Goal: Task Accomplishment & Management: Manage account settings

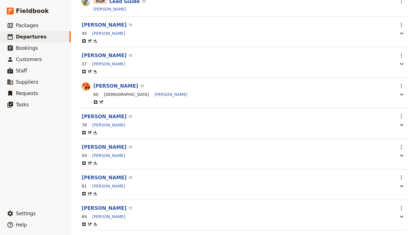
scroll to position [94, 0]
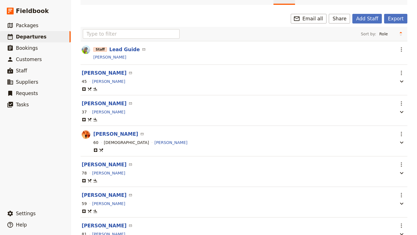
scroll to position [61, 0]
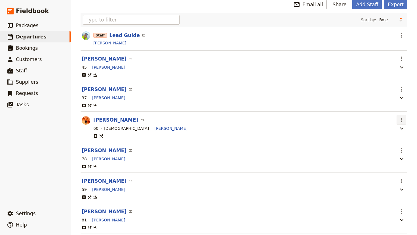
click at [403, 121] on icon "Actions" at bounding box center [401, 120] width 7 height 7
click at [379, 142] on span "Edit passenger" at bounding box center [370, 141] width 29 height 6
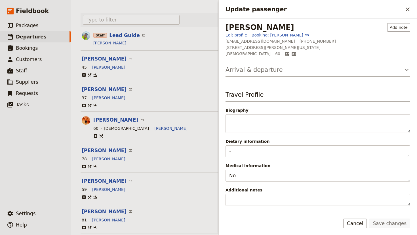
click at [263, 71] on h3 "Arrival & departure" at bounding box center [253, 70] width 57 height 9
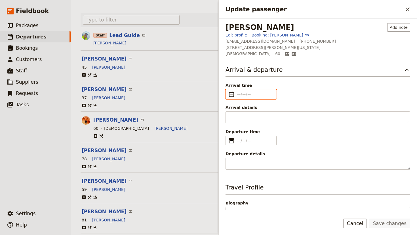
click at [245, 92] on input "Arrival time ​" at bounding box center [255, 94] width 36 height 7
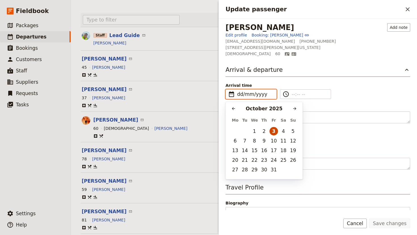
click at [271, 133] on button "3" at bounding box center [273, 131] width 9 height 9
type input "03/10/2025"
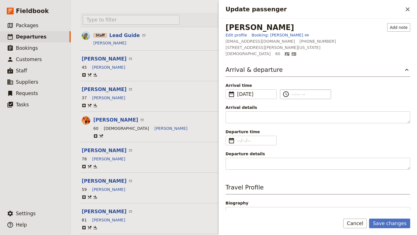
click at [294, 93] on input "​" at bounding box center [309, 94] width 36 height 7
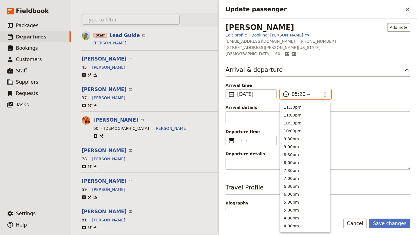
type input "05:20 pm"
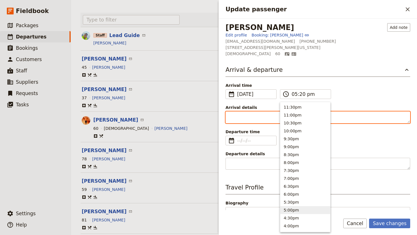
click at [236, 119] on textarea "Arrival details" at bounding box center [317, 118] width 184 height 12
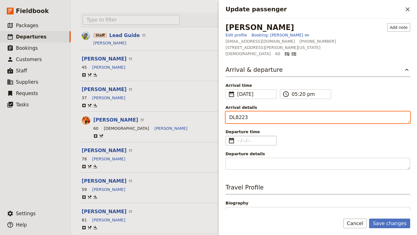
type textarea "DL8223"
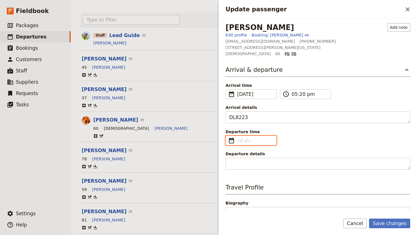
click at [261, 142] on input "Departure time ​" at bounding box center [255, 140] width 36 height 7
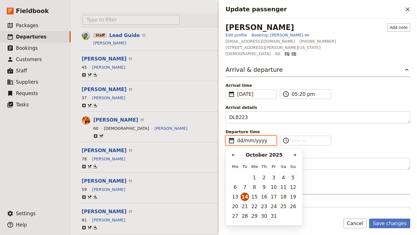
click at [245, 197] on button "14" at bounding box center [244, 197] width 9 height 9
type input "14/10/2025"
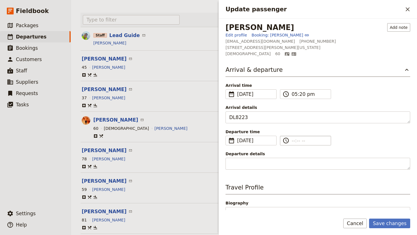
click at [294, 141] on input "​" at bounding box center [309, 140] width 36 height 7
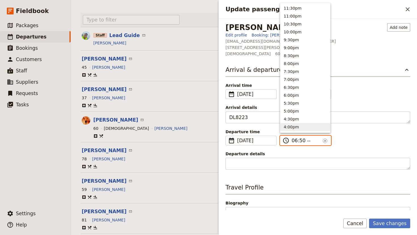
type input "06:50 am"
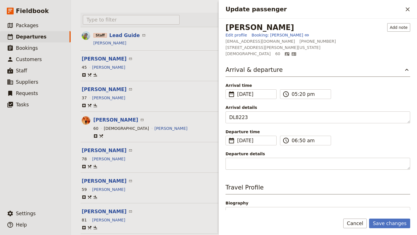
click at [279, 158] on label "Departure details" at bounding box center [317, 160] width 184 height 19
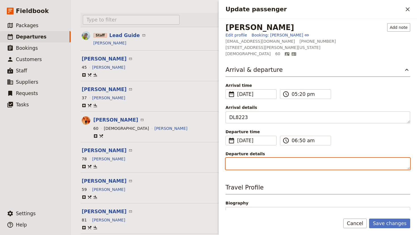
click at [279, 158] on textarea "Departure details" at bounding box center [317, 164] width 184 height 12
type textarea "DL8253"
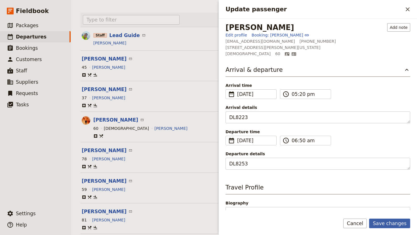
click at [388, 223] on button "Save changes" at bounding box center [389, 224] width 41 height 10
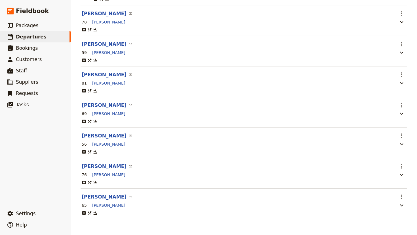
scroll to position [0, 0]
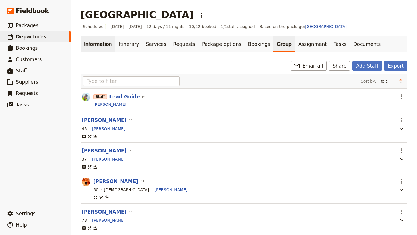
click at [92, 46] on link "Information" at bounding box center [97, 44] width 35 height 16
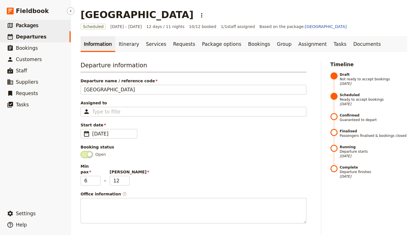
click at [36, 23] on span "Packages" at bounding box center [27, 26] width 22 height 6
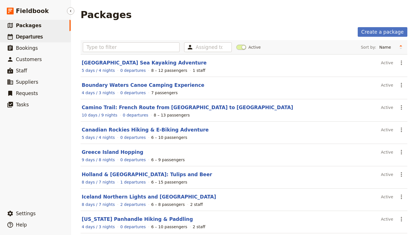
click at [39, 36] on span "Departures" at bounding box center [29, 37] width 27 height 6
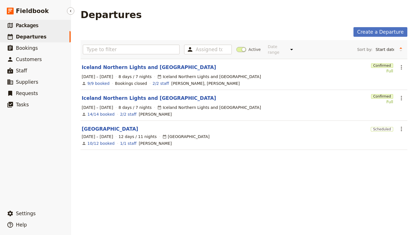
click at [33, 24] on span "Packages" at bounding box center [27, 26] width 22 height 6
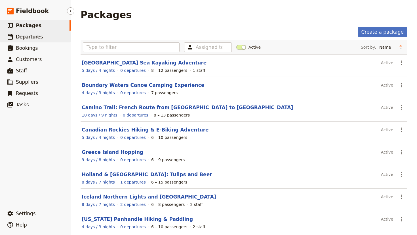
click at [32, 36] on span "Departures" at bounding box center [29, 37] width 27 height 6
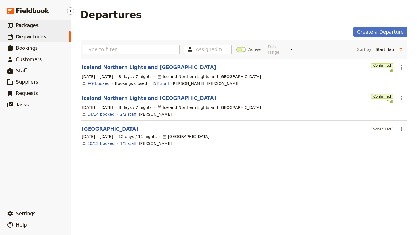
click at [27, 29] on span "Packages" at bounding box center [27, 25] width 22 height 7
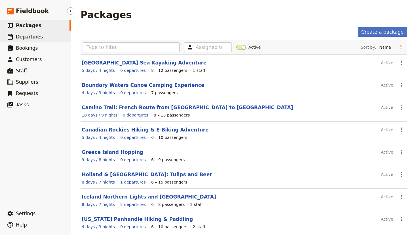
click at [30, 37] on span "Departures" at bounding box center [29, 37] width 27 height 6
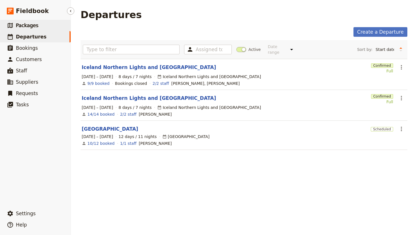
click at [26, 23] on span "Packages" at bounding box center [27, 26] width 22 height 6
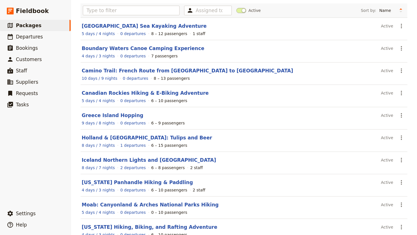
scroll to position [38, 0]
